Goal: Task Accomplishment & Management: Manage account settings

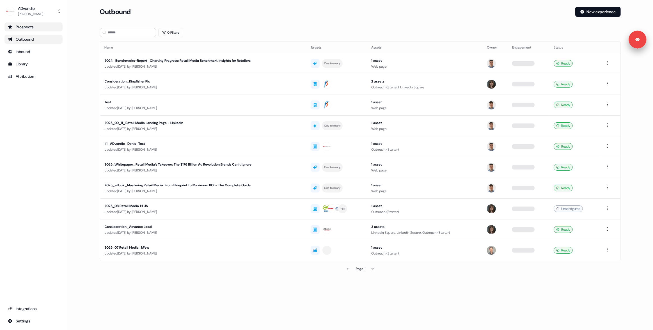
click at [36, 29] on div "Prospects" at bounding box center [33, 27] width 51 height 6
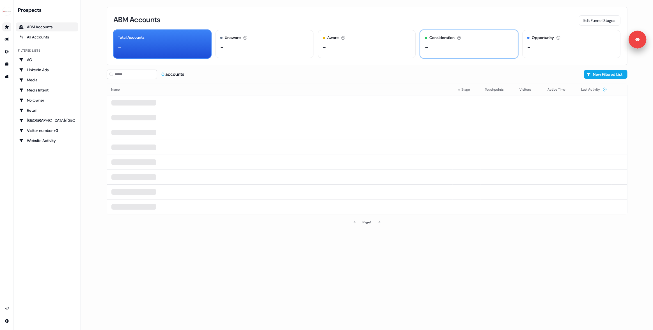
click at [447, 52] on div "Consideration The account is actively engaging or showing buying intent. -" at bounding box center [469, 44] width 98 height 28
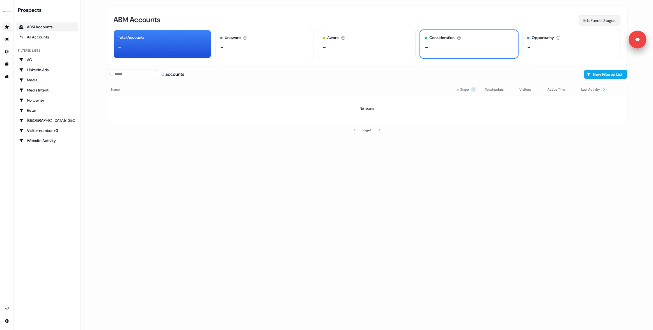
click at [597, 22] on button "Edit Funnel Stages" at bounding box center [600, 20] width 42 height 10
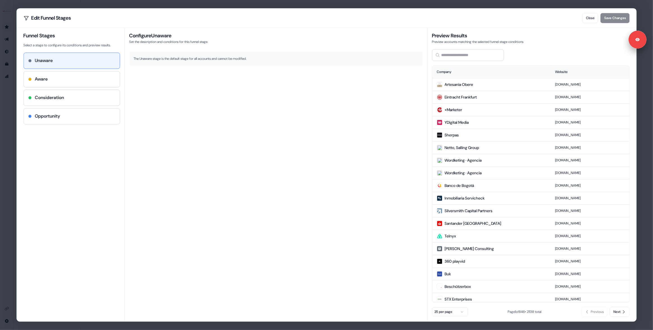
click at [58, 120] on div "Opportunity" at bounding box center [72, 116] width 96 height 16
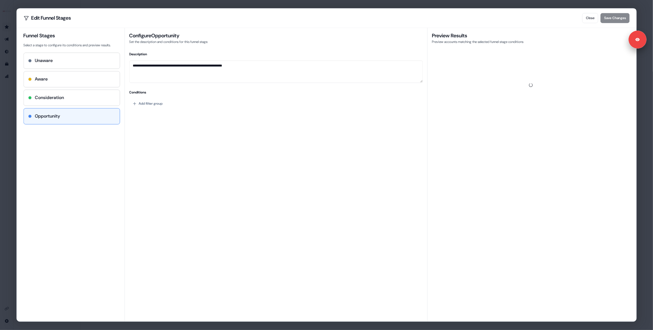
click at [3, 107] on div "**********" at bounding box center [326, 165] width 653 height 330
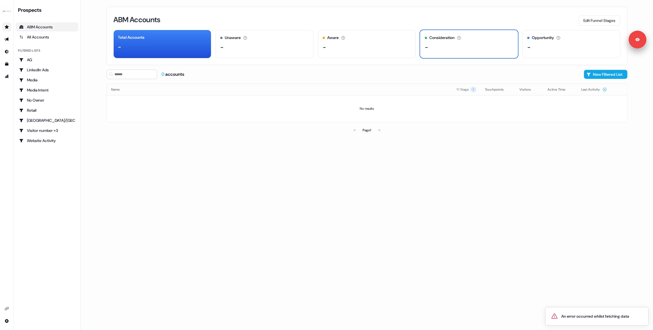
click at [228, 162] on div "ABM Accounts Edit Funnel Stages Total Accounts - Unaware The default stage all …" at bounding box center [367, 165] width 539 height 330
click at [233, 214] on div "ABM Accounts Edit Funnel Stages Total Accounts - Unaware The default stage all …" at bounding box center [367, 165] width 539 height 330
click at [592, 18] on button "Edit Funnel Stages" at bounding box center [600, 20] width 42 height 10
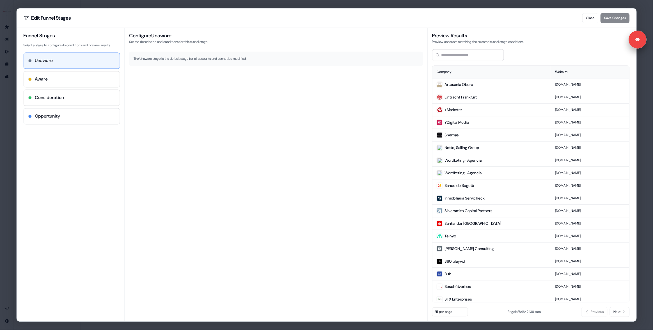
click at [60, 113] on h4 "Opportunity" at bounding box center [47, 116] width 25 height 7
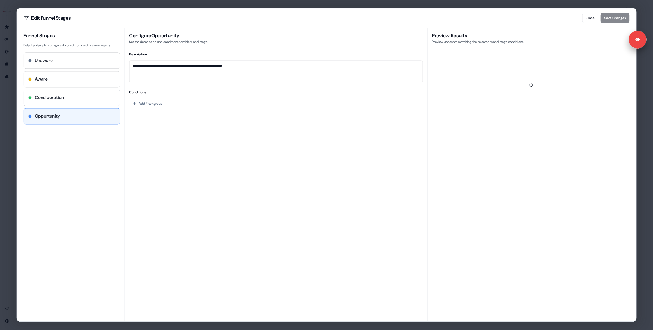
click at [87, 100] on div "Consideration" at bounding box center [71, 97] width 87 height 7
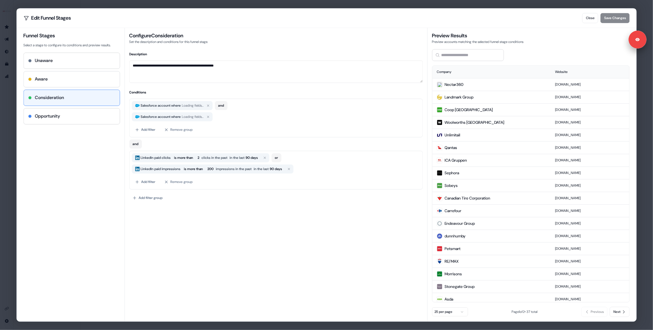
click at [74, 79] on div "Aware" at bounding box center [71, 79] width 87 height 7
type textarea "**********"
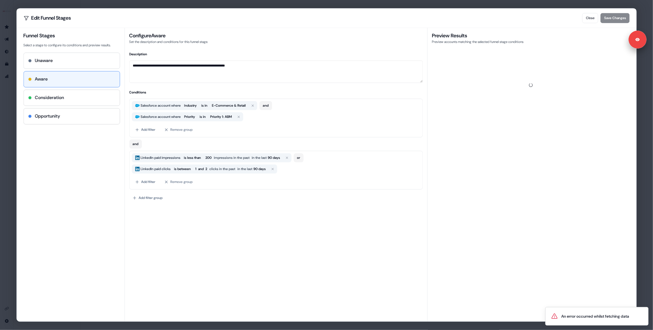
click at [78, 65] on div "Unaware" at bounding box center [72, 61] width 96 height 16
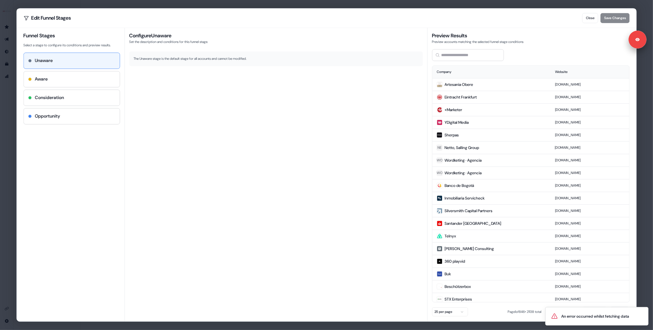
click at [80, 108] on div "Unaware Aware Consideration Opportunity" at bounding box center [71, 88] width 97 height 72
click at [74, 111] on div "Opportunity" at bounding box center [72, 116] width 96 height 16
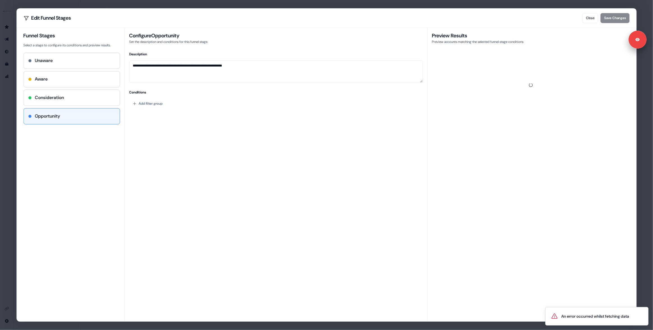
click at [6, 91] on div "**********" at bounding box center [326, 165] width 653 height 330
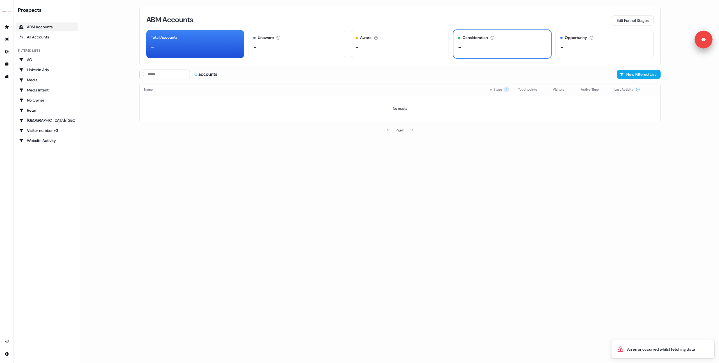
click at [134, 56] on div "ABM Accounts Edit Funnel Stages Total Accounts - Unaware The default stage all …" at bounding box center [399, 181] width 539 height 363
click at [8, 11] on img "side nav menu" at bounding box center [6, 11] width 9 height 9
click at [18, 45] on div "Logout" at bounding box center [28, 47] width 53 height 10
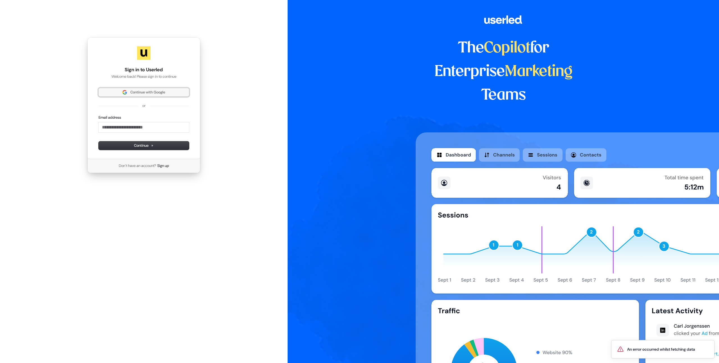
click at [128, 95] on span "Continue with Google" at bounding box center [144, 92] width 84 height 5
